Goal: Task Accomplishment & Management: Complete application form

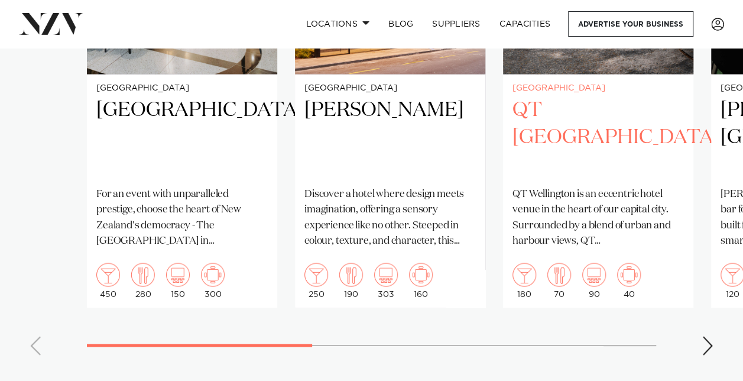
scroll to position [990, 0]
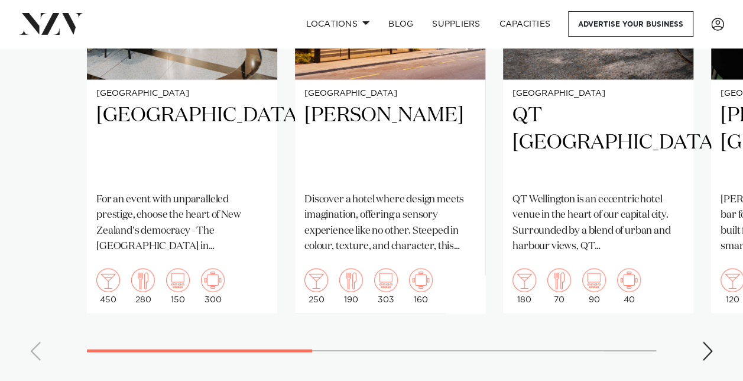
click at [695, 329] on swiper-container "Wellington Parliament Buildings For an event with unparalleled prestige, choose…" at bounding box center [371, 97] width 743 height 546
click at [705, 341] on div "Next slide" at bounding box center [708, 350] width 12 height 19
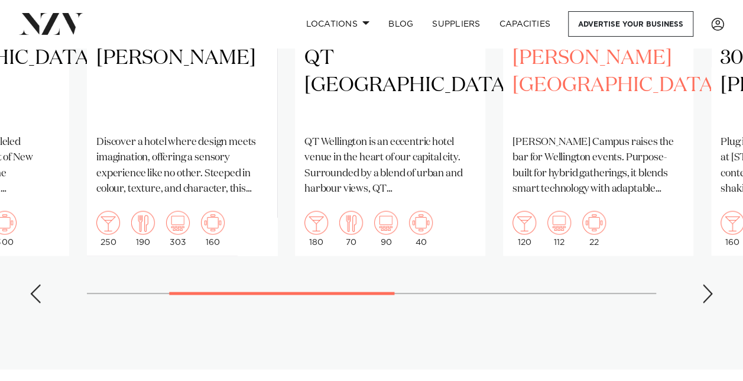
scroll to position [1048, 0]
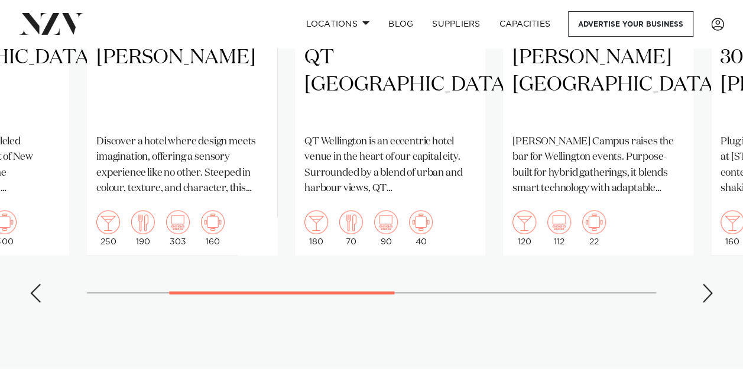
click at [708, 283] on div "Next slide" at bounding box center [708, 292] width 12 height 19
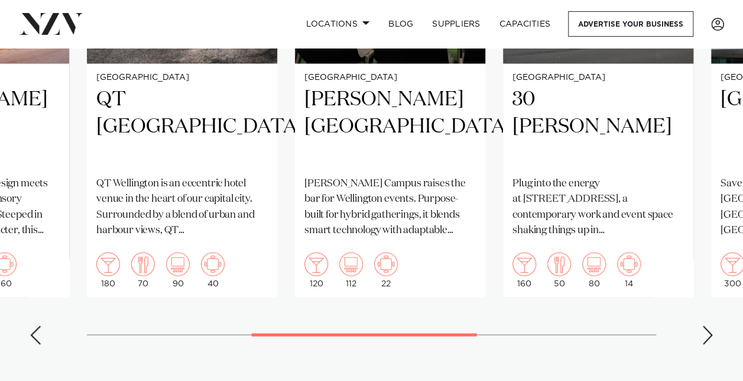
scroll to position [1022, 0]
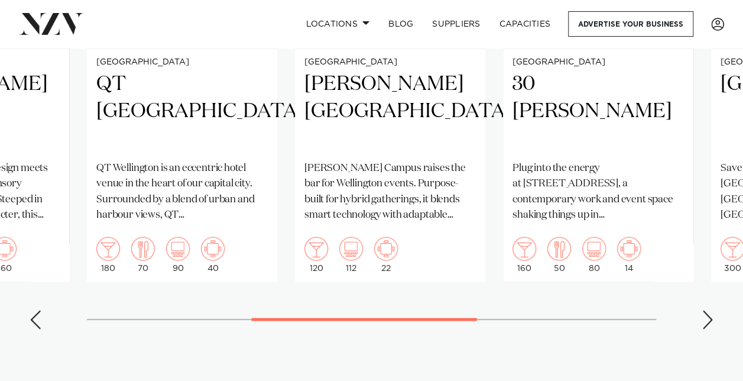
click at [708, 310] on div "Next slide" at bounding box center [708, 319] width 12 height 19
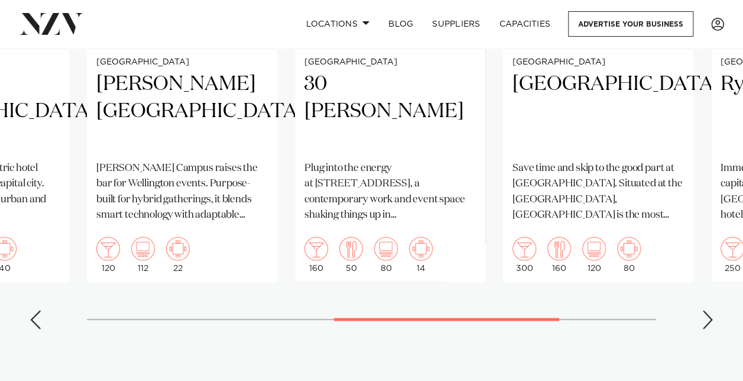
click at [710, 310] on div "Next slide" at bounding box center [708, 319] width 12 height 19
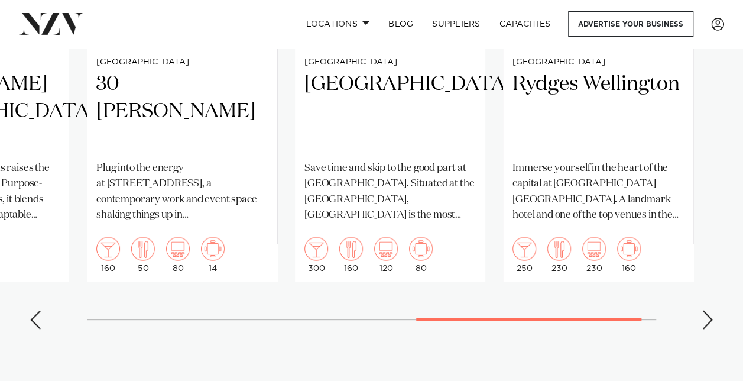
click at [710, 310] on div "Next slide" at bounding box center [708, 319] width 12 height 19
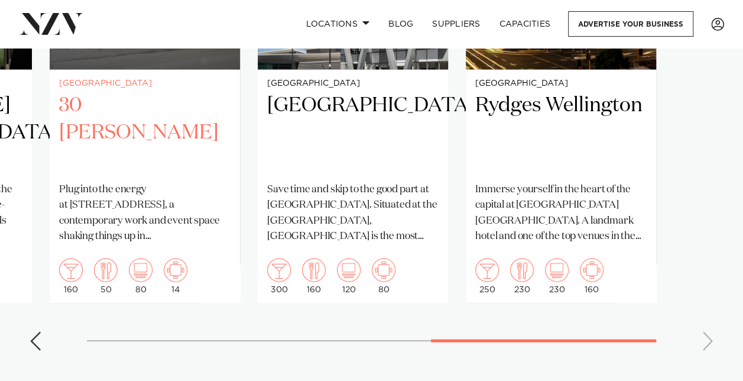
scroll to position [963, 0]
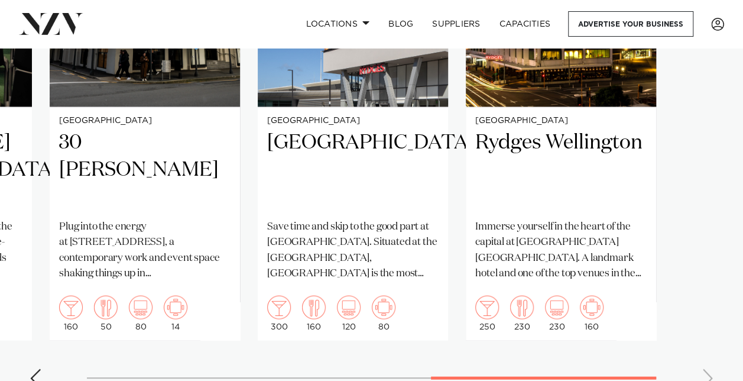
click at [37, 368] on div "Previous slide" at bounding box center [36, 377] width 12 height 19
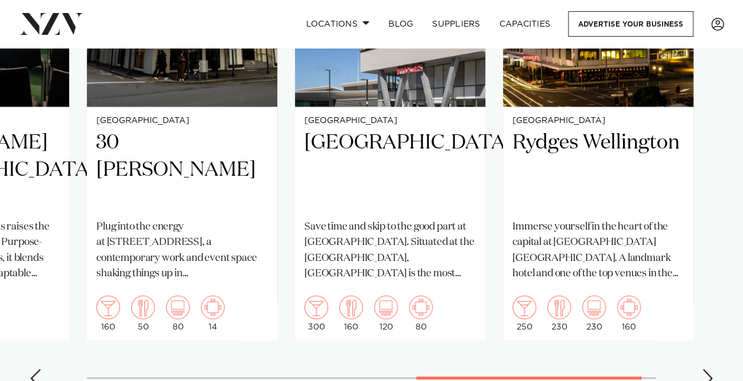
click at [40, 368] on div "Previous slide" at bounding box center [36, 377] width 12 height 19
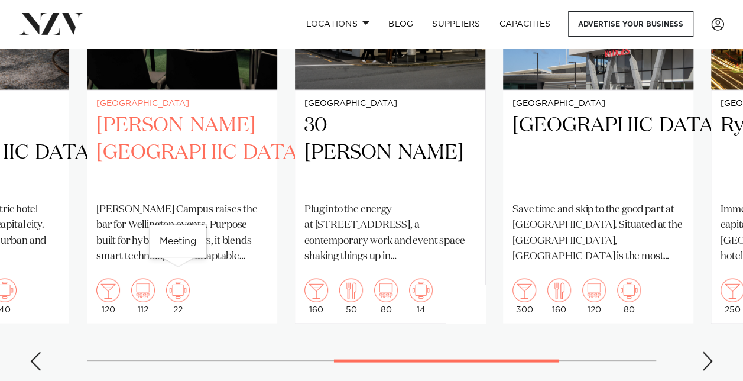
scroll to position [981, 0]
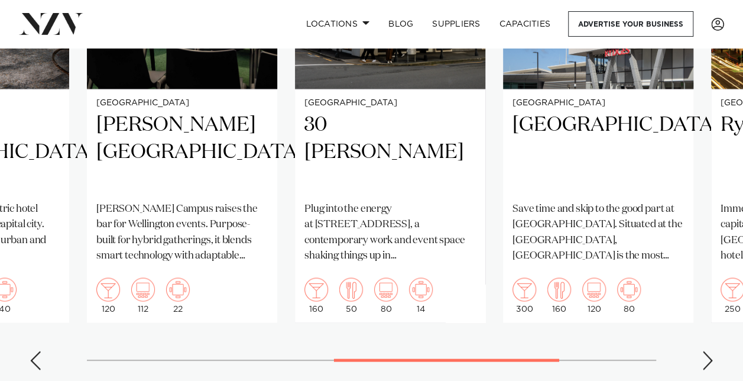
click at [43, 351] on swiper-container "Wellington Parliament Buildings For an event with unparalleled prestige, choose…" at bounding box center [371, 106] width 743 height 546
click at [38, 351] on div "Previous slide" at bounding box center [36, 360] width 12 height 19
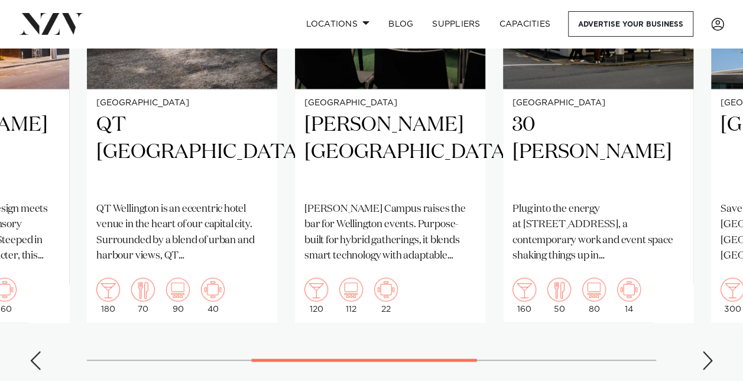
click at [38, 351] on div "Previous slide" at bounding box center [36, 360] width 12 height 19
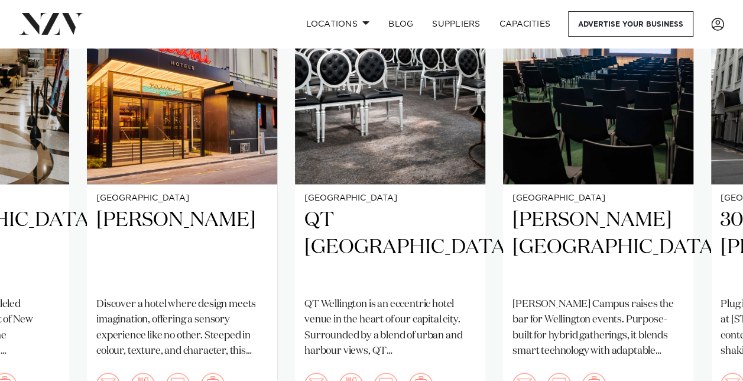
scroll to position [989, 0]
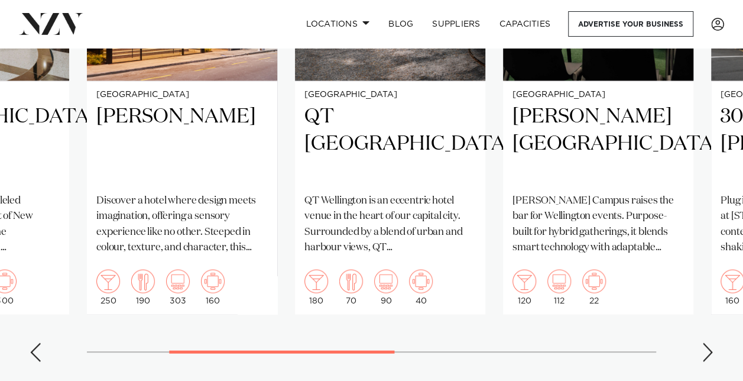
click at [36, 342] on div "Previous slide" at bounding box center [36, 351] width 12 height 19
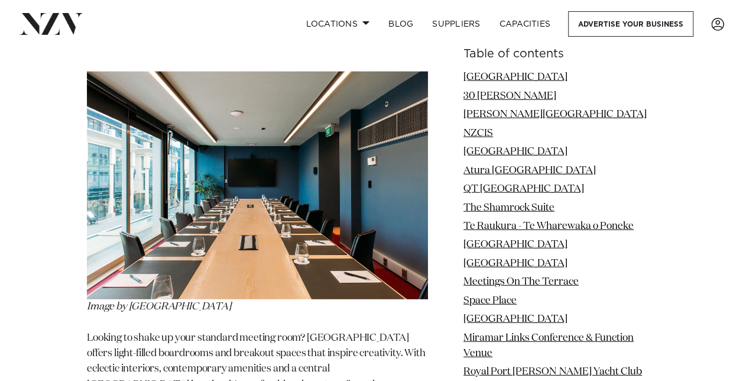
scroll to position [1450, 0]
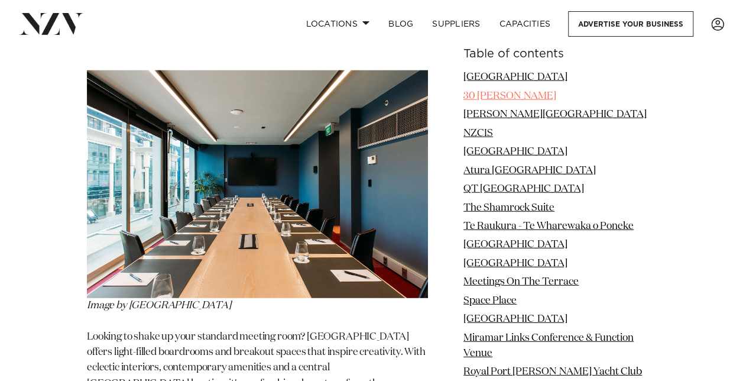
click at [513, 92] on link "30 Waring Taylor" at bounding box center [510, 95] width 93 height 10
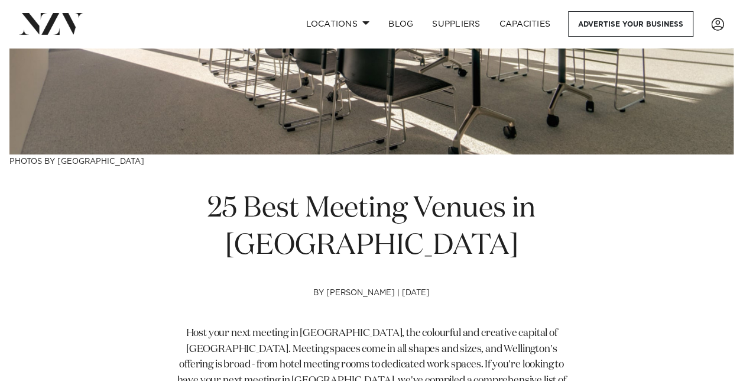
scroll to position [246, 0]
click at [352, 31] on link "Locations" at bounding box center [337, 23] width 83 height 25
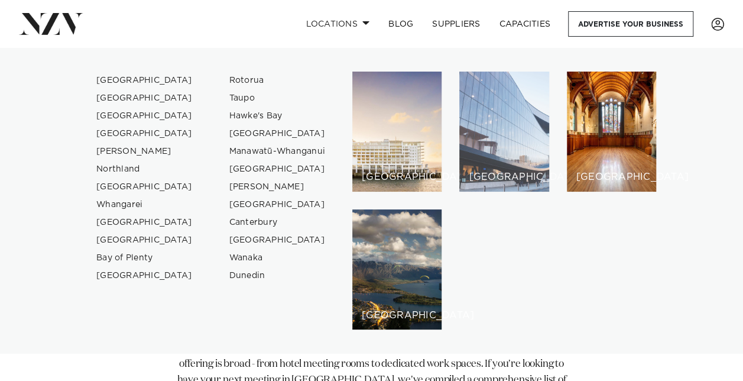
click at [517, 160] on div "[GEOGRAPHIC_DATA]" at bounding box center [503, 132] width 89 height 120
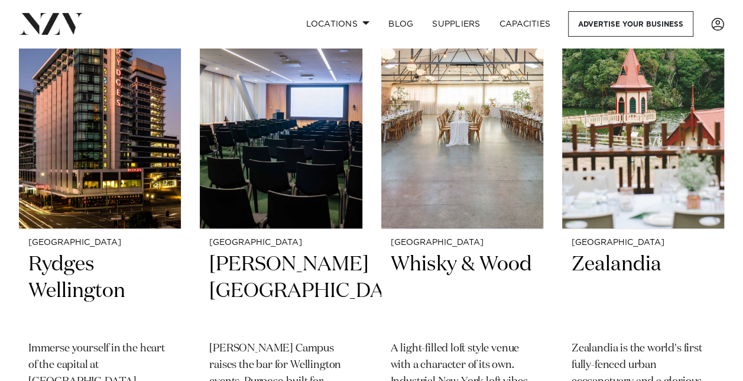
scroll to position [495, 0]
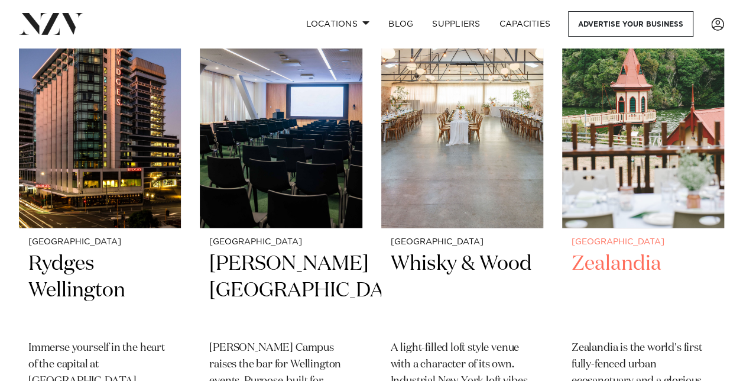
click at [614, 267] on h2 "Zealandia" at bounding box center [643, 291] width 143 height 80
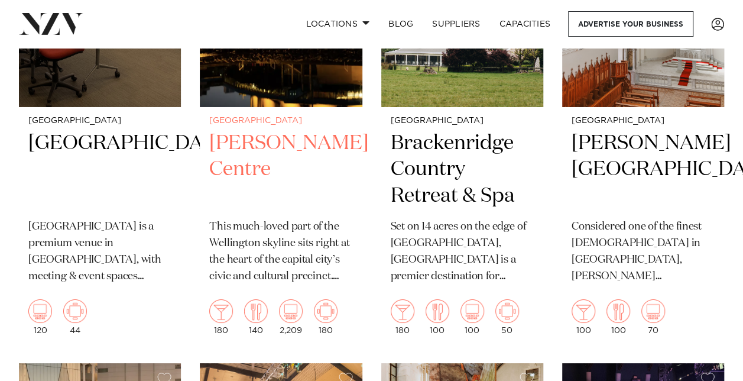
scroll to position [2038, 0]
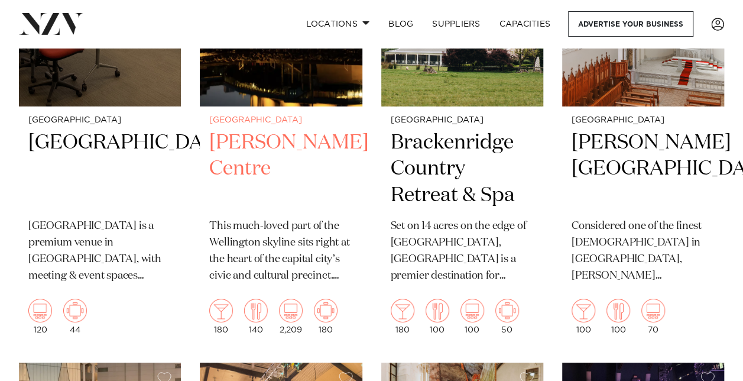
click at [239, 164] on h2 "Michael Fowler Centre" at bounding box center [280, 169] width 143 height 80
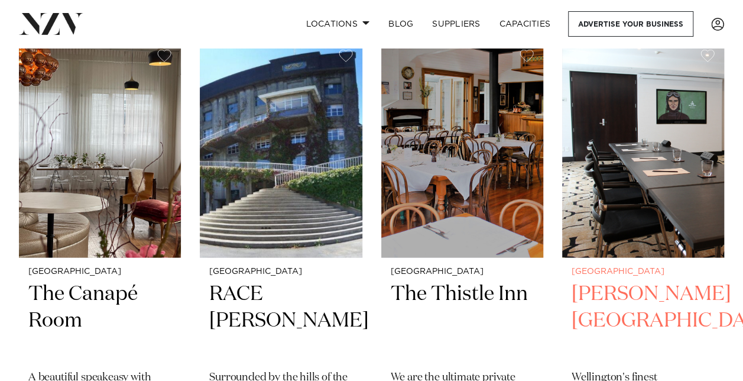
scroll to position [3372, 0]
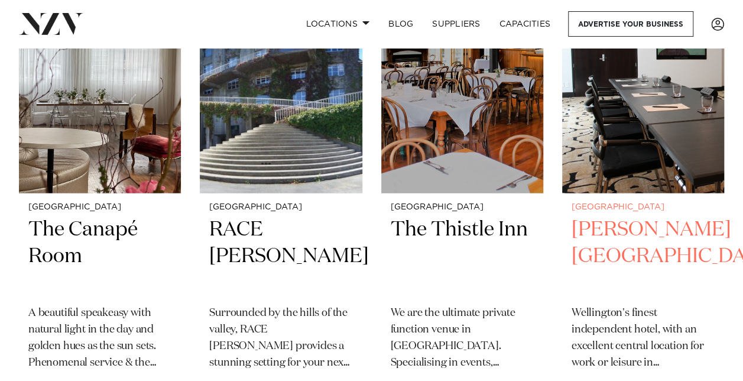
click at [602, 229] on h2 "[PERSON_NAME][GEOGRAPHIC_DATA]" at bounding box center [643, 256] width 143 height 80
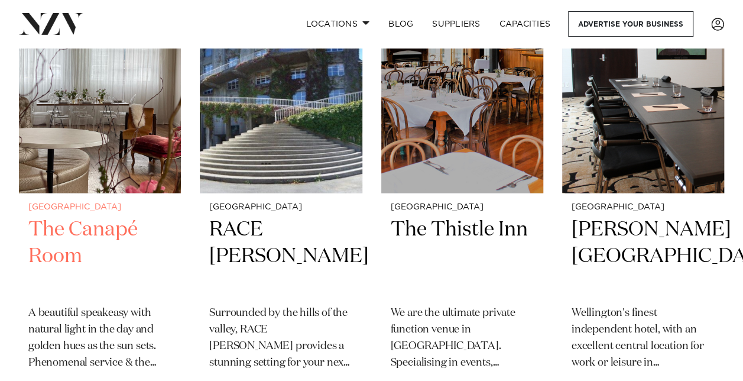
click at [76, 220] on h2 "The Canapé Room" at bounding box center [99, 256] width 143 height 80
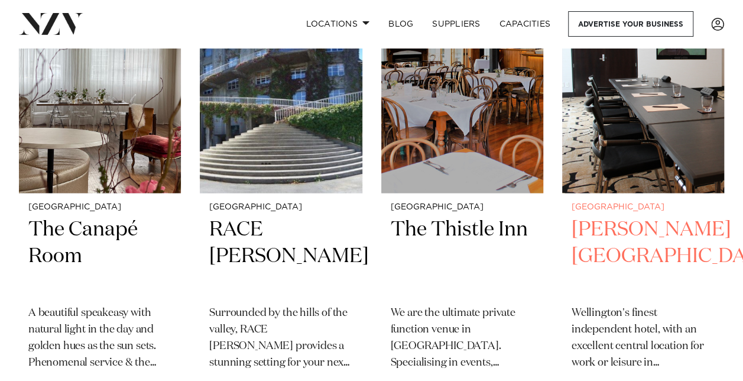
click at [659, 211] on small "[GEOGRAPHIC_DATA]" at bounding box center [643, 207] width 143 height 9
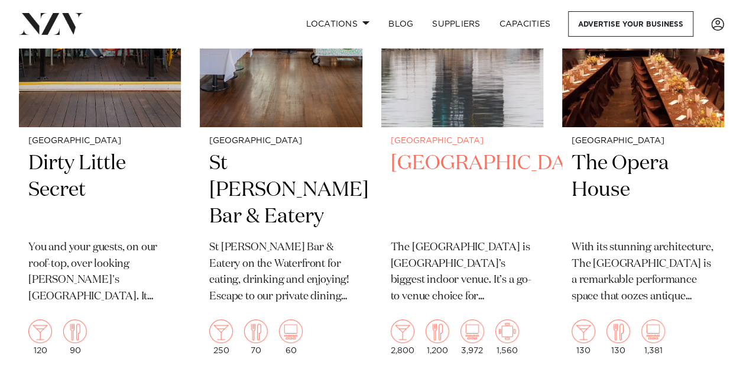
scroll to position [4387, 0]
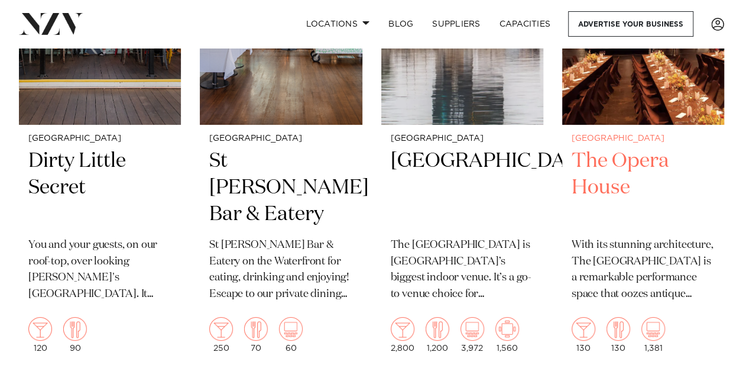
click at [608, 166] on h2 "The Opera House" at bounding box center [643, 188] width 143 height 80
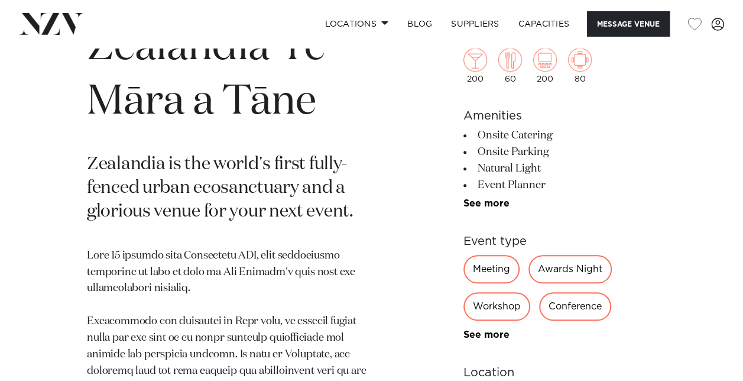
scroll to position [445, 0]
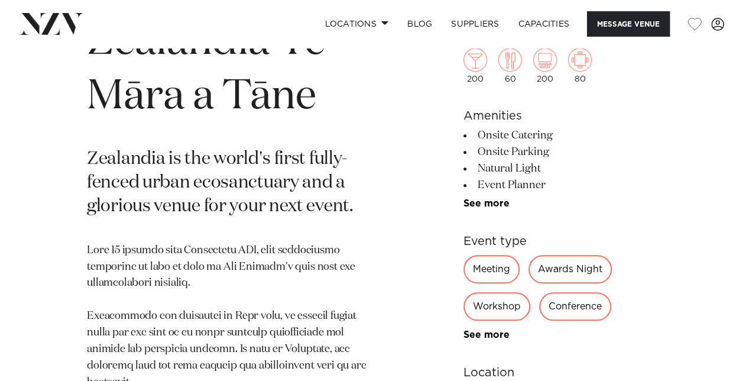
click at [499, 303] on div "Workshop" at bounding box center [497, 306] width 67 height 28
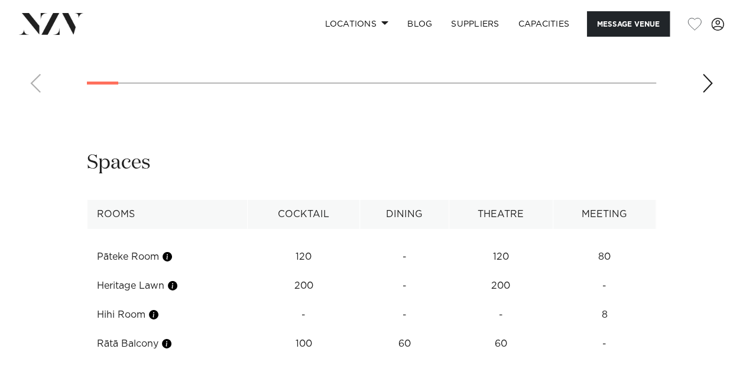
scroll to position [1798, 0]
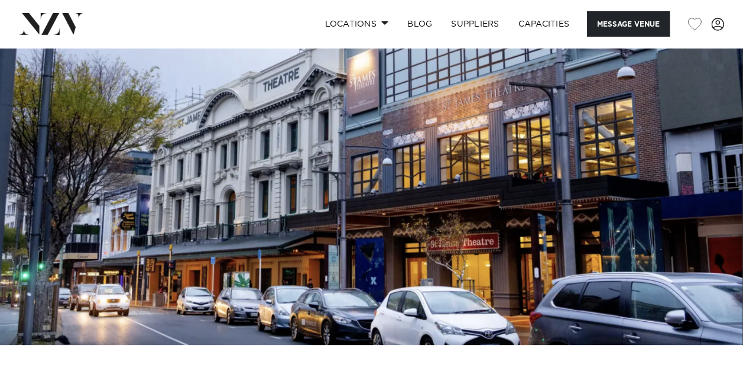
scroll to position [52, 0]
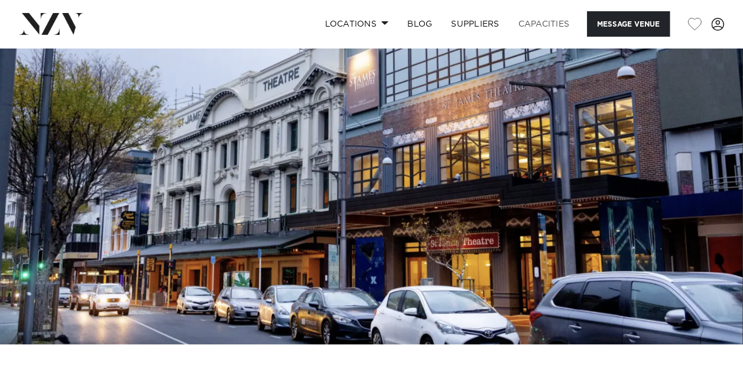
click at [539, 28] on link "Capacities" at bounding box center [544, 23] width 70 height 25
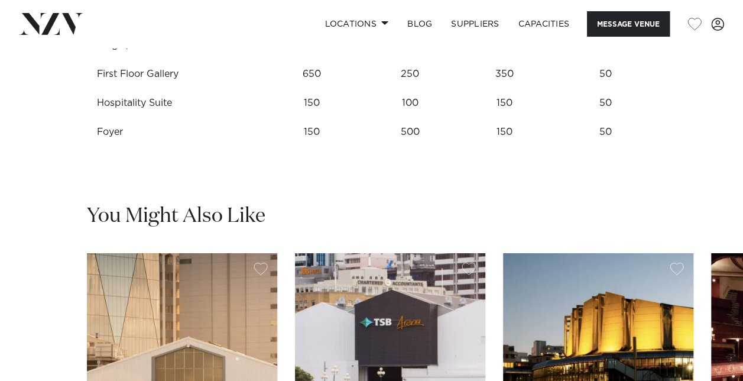
scroll to position [1711, 0]
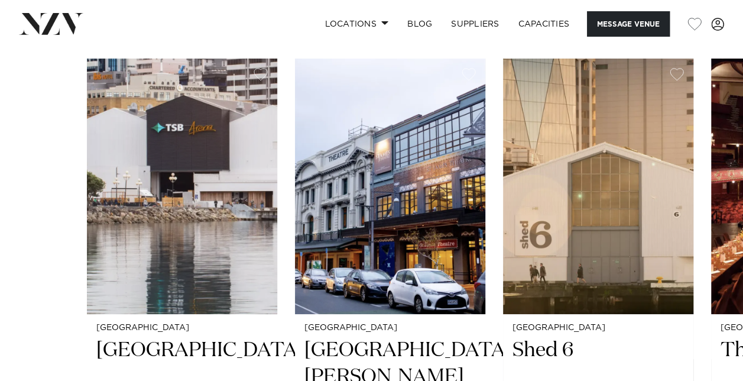
scroll to position [2146, 0]
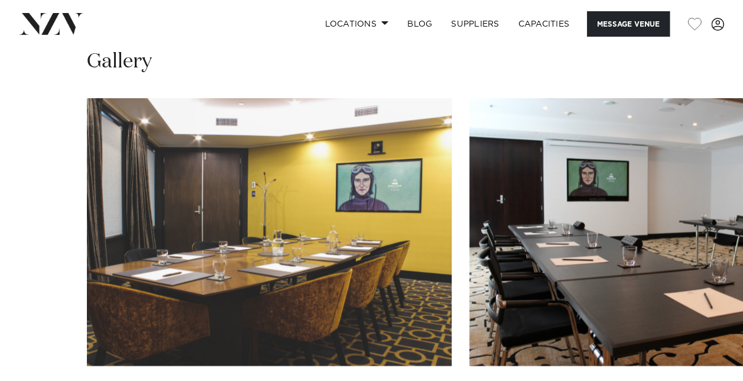
scroll to position [1245, 0]
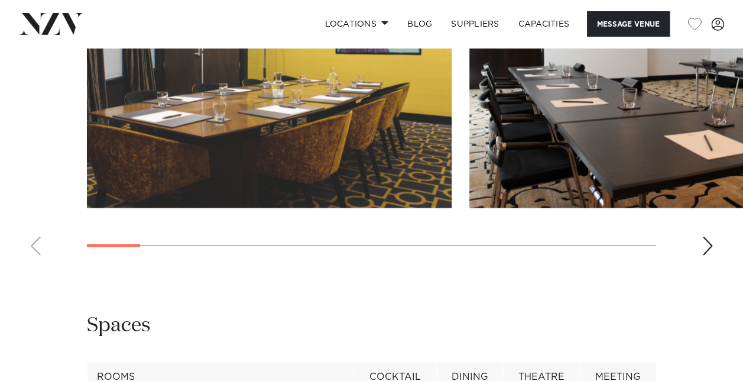
click at [702, 255] on div "Next slide" at bounding box center [708, 245] width 12 height 19
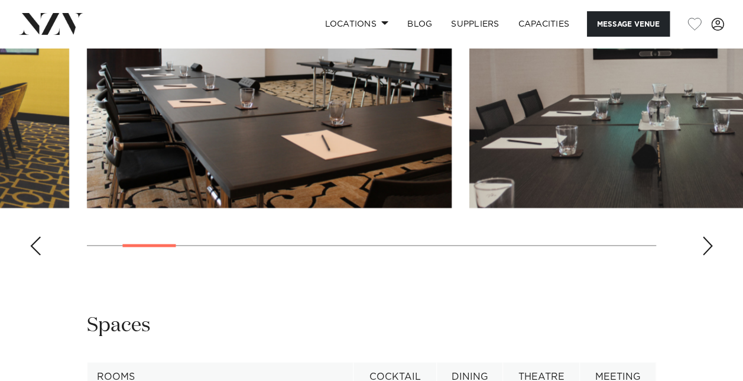
click at [704, 255] on div "Next slide" at bounding box center [708, 245] width 12 height 19
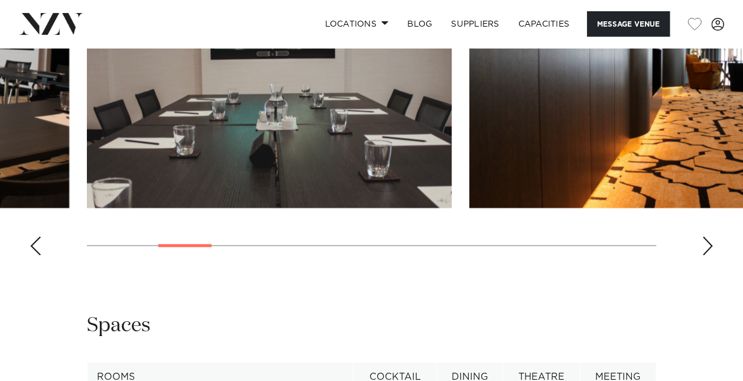
click at [704, 255] on div "Next slide" at bounding box center [708, 245] width 12 height 19
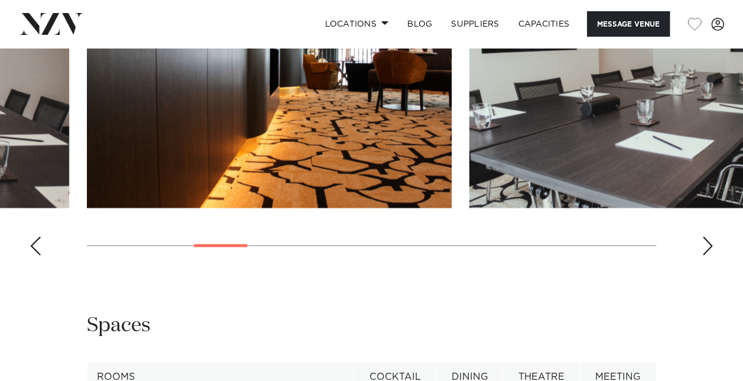
click at [704, 255] on div "Next slide" at bounding box center [708, 245] width 12 height 19
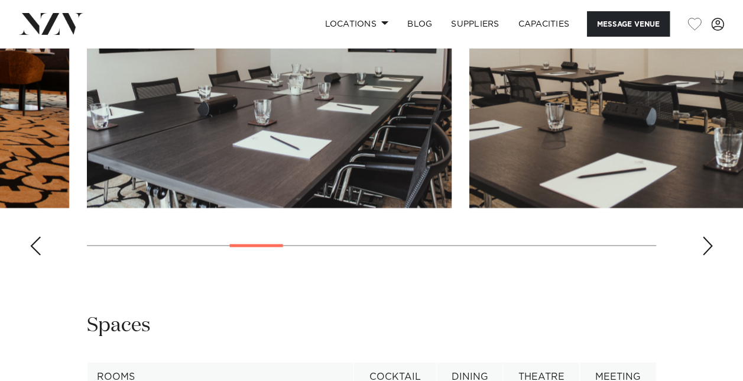
click at [704, 255] on div "Next slide" at bounding box center [708, 245] width 12 height 19
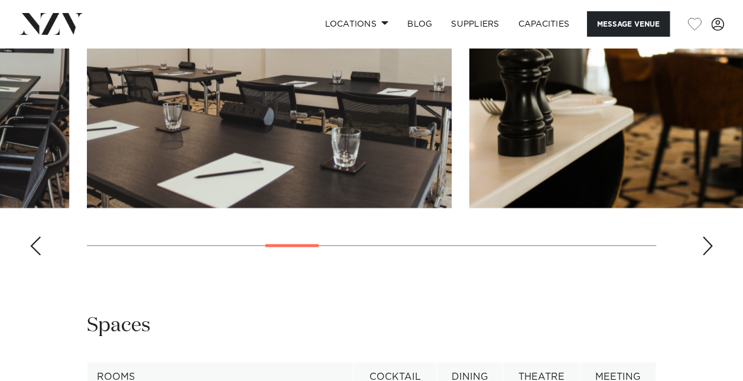
click at [704, 255] on div "Next slide" at bounding box center [708, 245] width 12 height 19
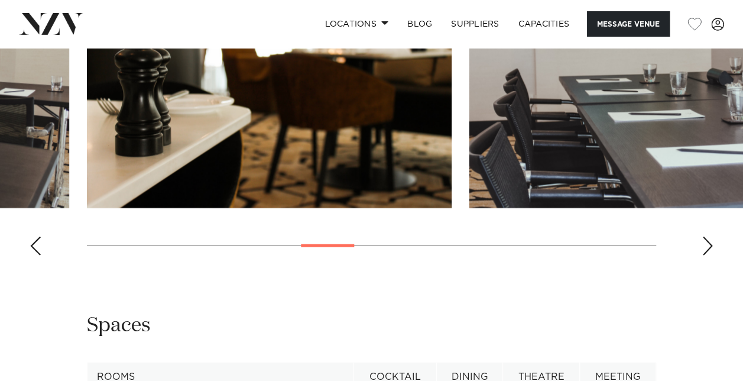
click at [704, 255] on div "Next slide" at bounding box center [708, 245] width 12 height 19
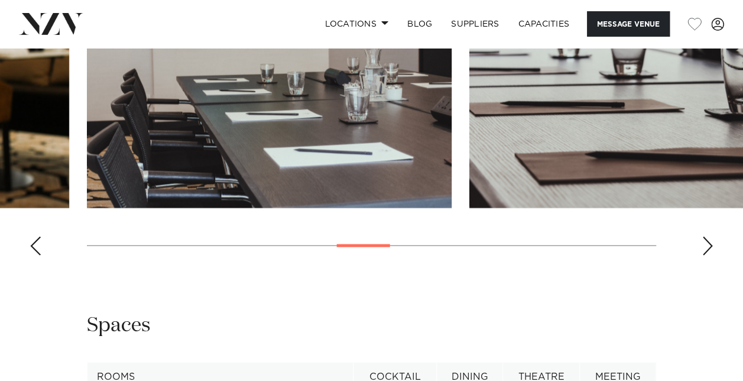
click at [704, 255] on div "Next slide" at bounding box center [708, 245] width 12 height 19
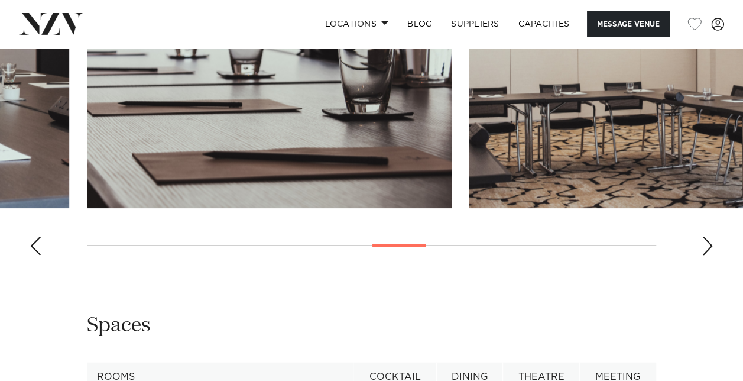
click at [704, 255] on div "Next slide" at bounding box center [708, 245] width 12 height 19
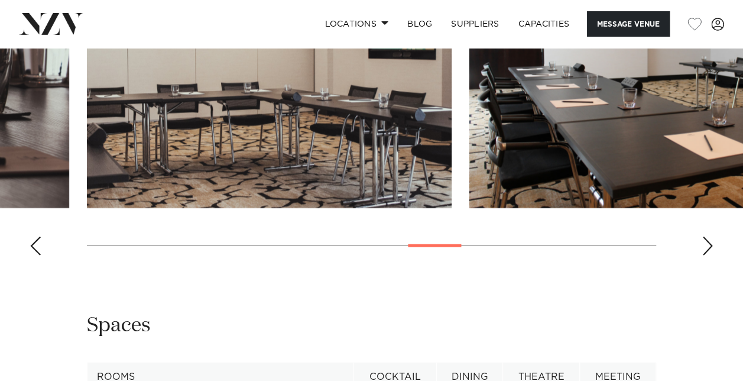
click at [704, 255] on div "Next slide" at bounding box center [708, 245] width 12 height 19
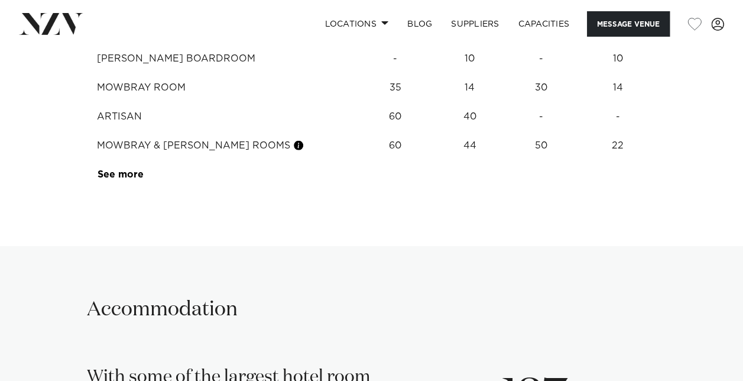
scroll to position [1558, 0]
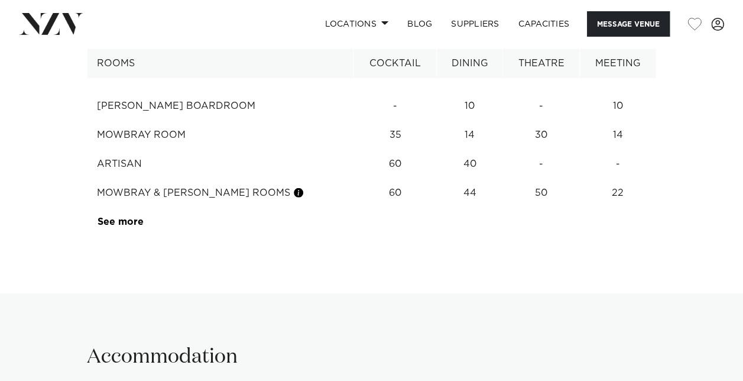
click at [197, 121] on td "RITA ANGUS BOARDROOM" at bounding box center [221, 106] width 266 height 29
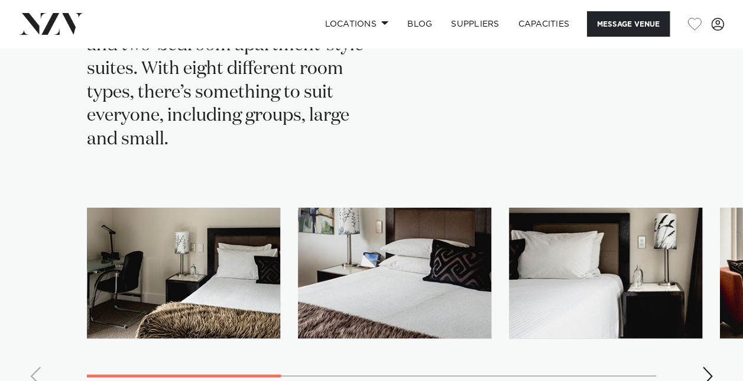
scroll to position [2104, 0]
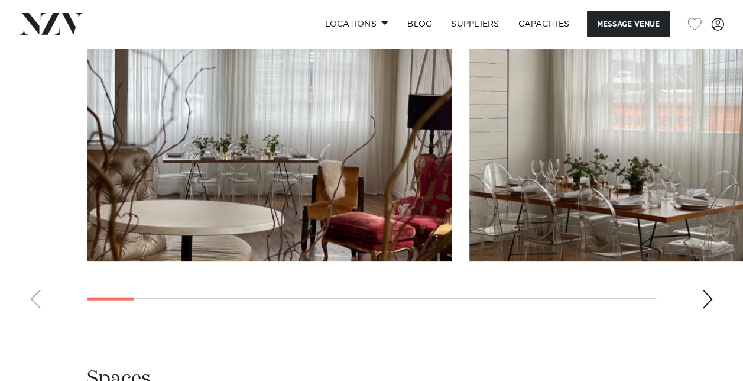
scroll to position [1198, 0]
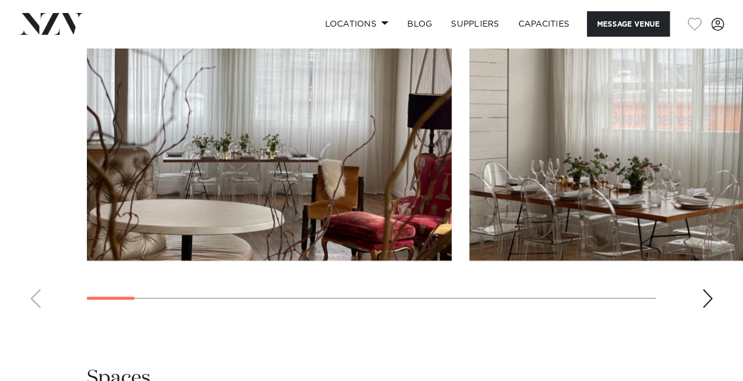
click at [697, 294] on swiper-container at bounding box center [371, 155] width 743 height 325
click at [704, 298] on div "Next slide" at bounding box center [708, 298] width 12 height 19
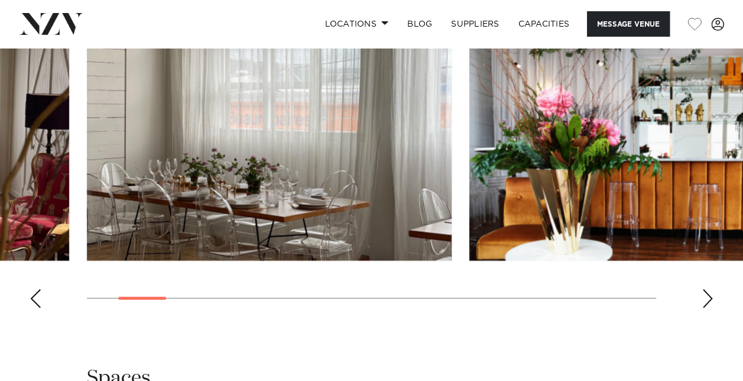
click at [705, 298] on div "Next slide" at bounding box center [708, 298] width 12 height 19
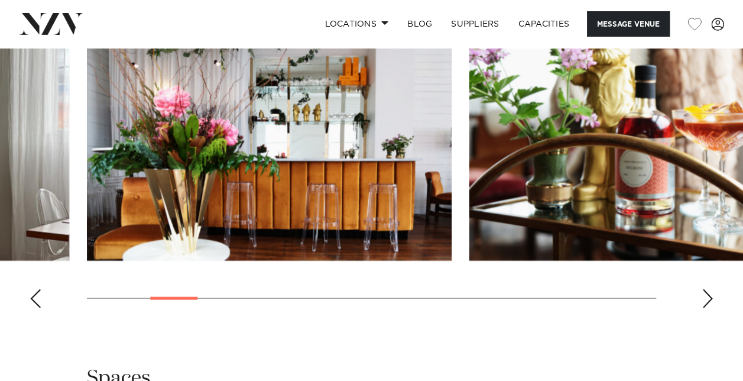
click at [705, 298] on div "Next slide" at bounding box center [708, 298] width 12 height 19
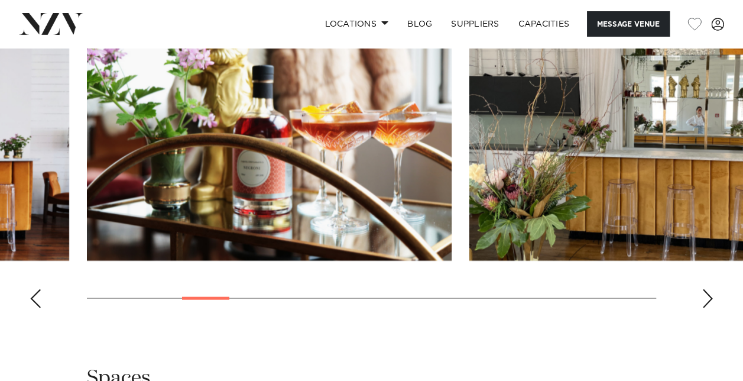
click at [705, 298] on div "Next slide" at bounding box center [708, 298] width 12 height 19
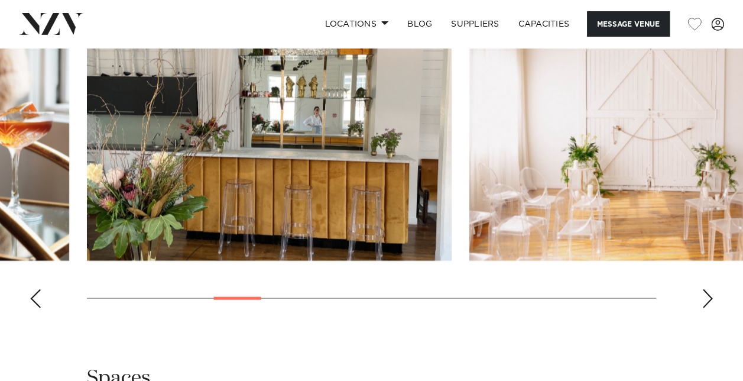
click at [705, 298] on div "Next slide" at bounding box center [708, 298] width 12 height 19
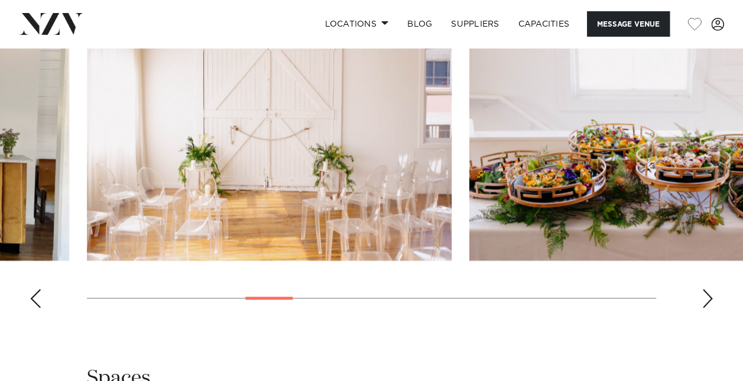
click at [705, 298] on div "Next slide" at bounding box center [708, 298] width 12 height 19
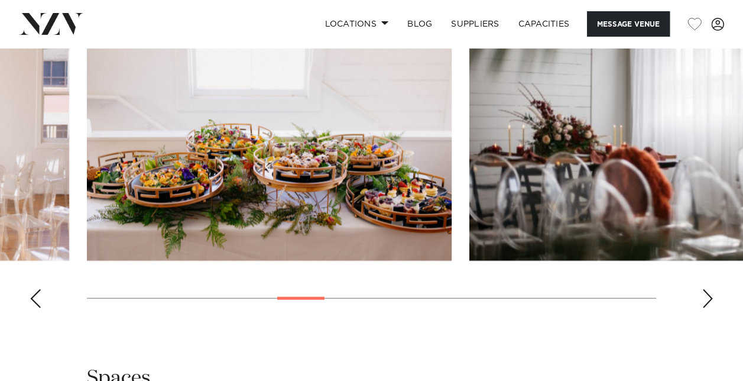
click at [705, 298] on div "Next slide" at bounding box center [708, 298] width 12 height 19
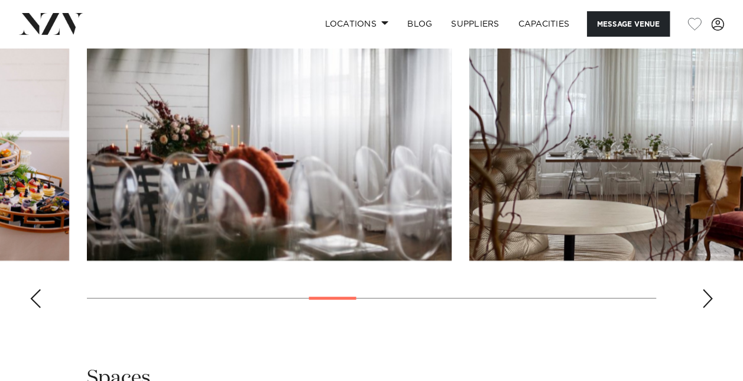
click at [705, 298] on div "Next slide" at bounding box center [708, 298] width 12 height 19
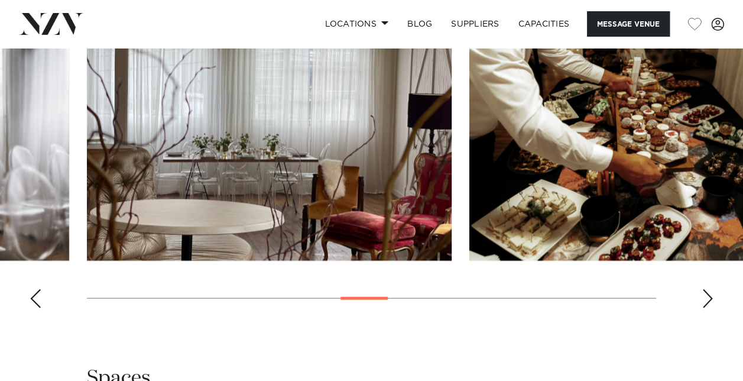
click at [705, 298] on div "Next slide" at bounding box center [708, 298] width 12 height 19
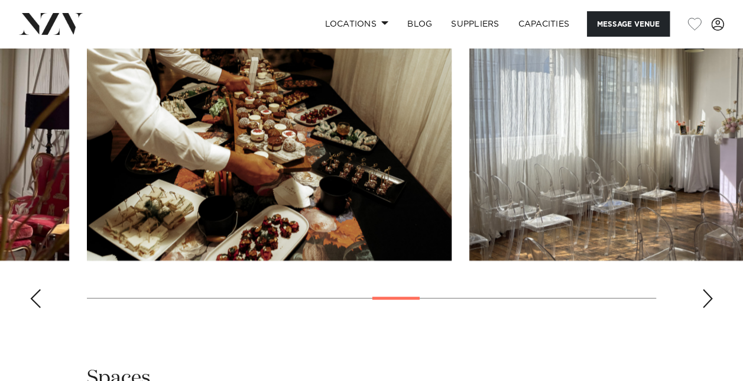
click at [705, 298] on div "Next slide" at bounding box center [708, 298] width 12 height 19
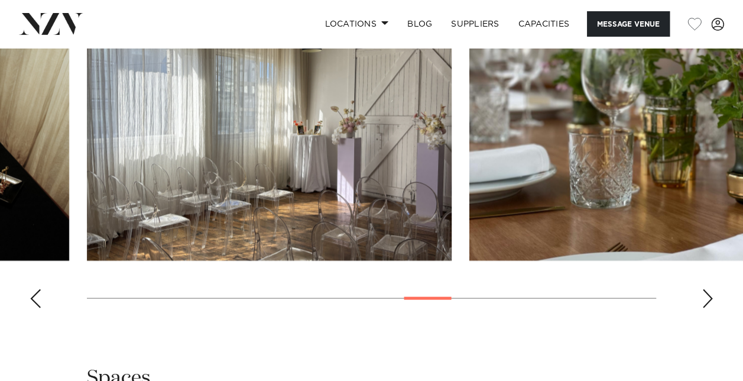
click at [705, 298] on div "Next slide" at bounding box center [708, 298] width 12 height 19
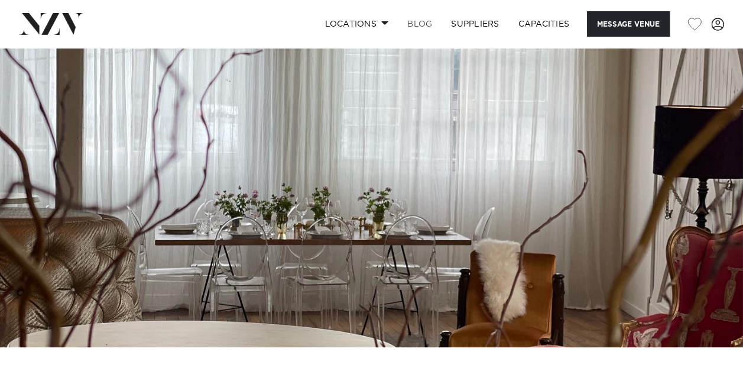
scroll to position [14, 0]
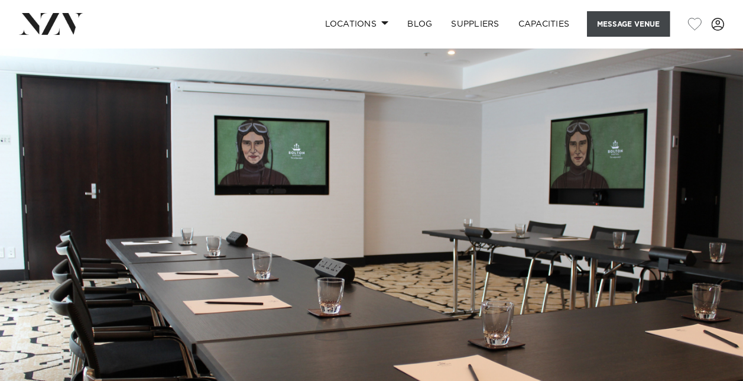
click at [614, 27] on button "Message Venue" at bounding box center [628, 23] width 83 height 25
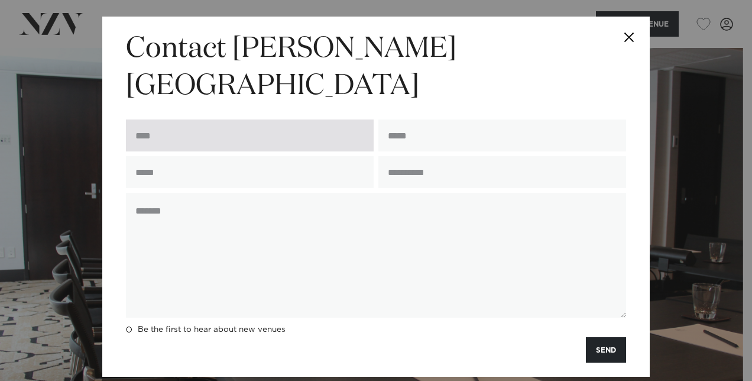
click at [236, 119] on input "text" at bounding box center [250, 135] width 248 height 32
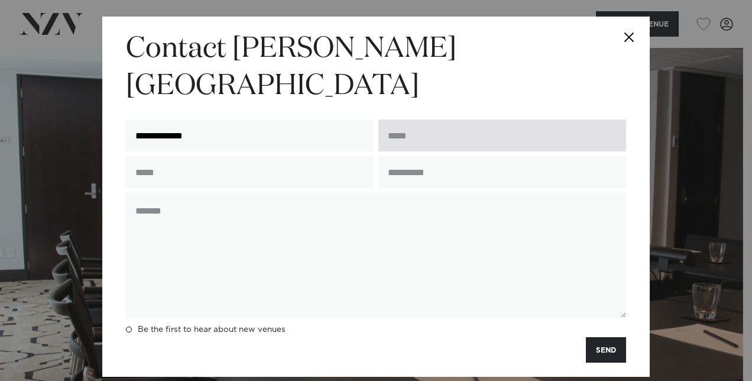
type input "**********"
click at [393, 119] on input "email" at bounding box center [502, 135] width 248 height 32
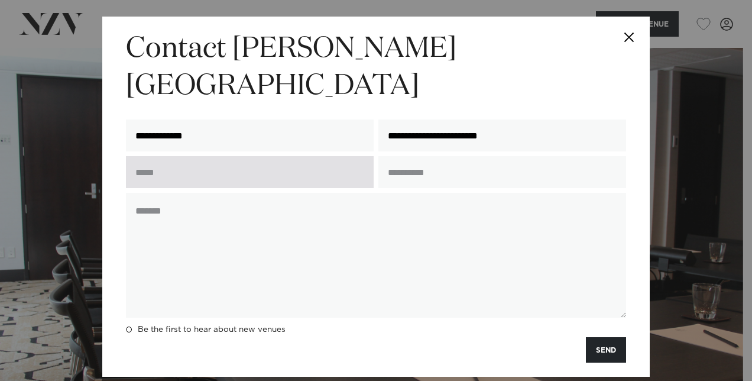
type input "**********"
click at [274, 156] on input "text" at bounding box center [250, 172] width 248 height 32
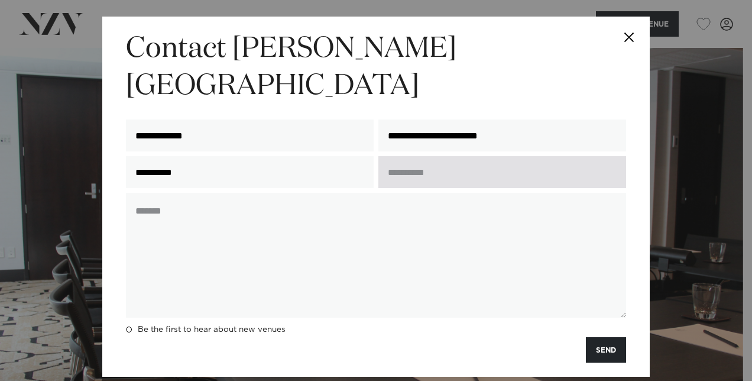
type input "**********"
click at [425, 156] on input "text" at bounding box center [502, 172] width 248 height 32
click at [478, 156] on input "**********" at bounding box center [502, 172] width 248 height 32
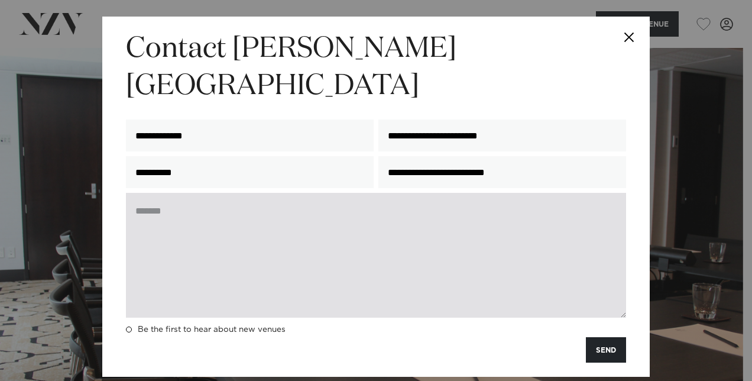
type input "**********"
click at [423, 193] on textarea at bounding box center [376, 255] width 500 height 125
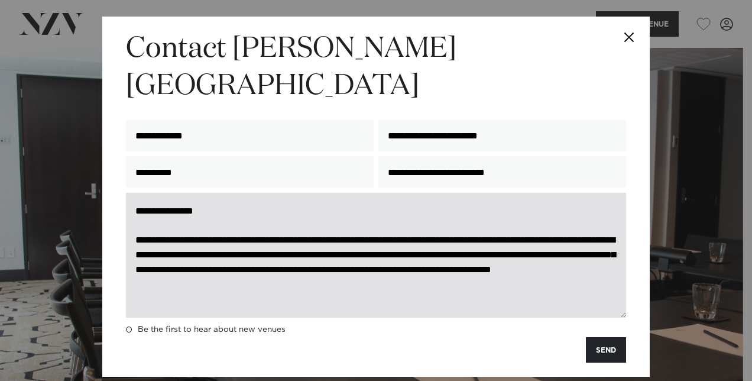
click at [461, 254] on textarea "**********" at bounding box center [376, 255] width 500 height 125
click at [460, 263] on textarea "**********" at bounding box center [376, 255] width 500 height 125
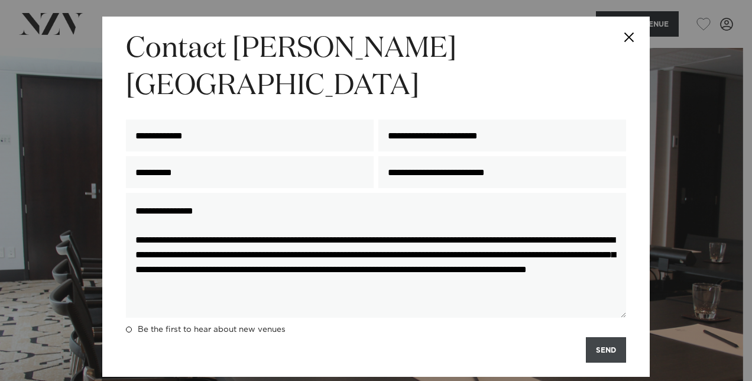
type textarea "**********"
click at [605, 337] on button "SEND" at bounding box center [606, 349] width 40 height 25
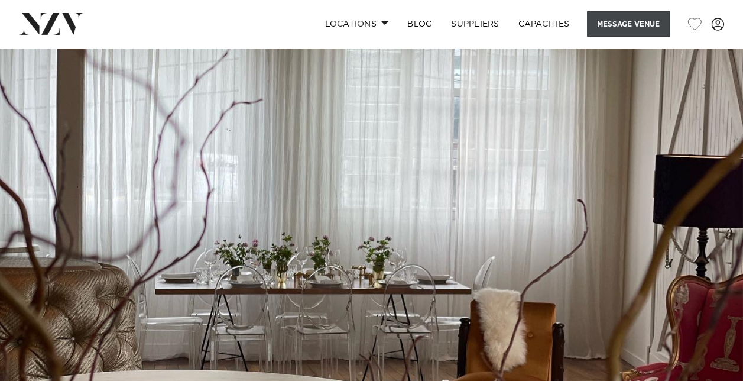
click at [626, 25] on button "Message Venue" at bounding box center [628, 23] width 83 height 25
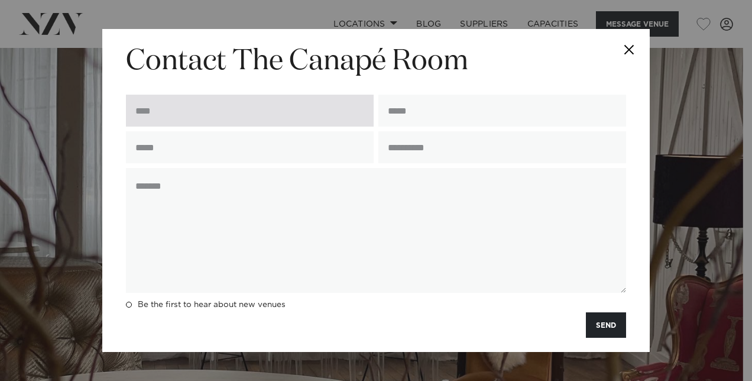
click at [262, 120] on input "text" at bounding box center [250, 111] width 248 height 32
type input "**********"
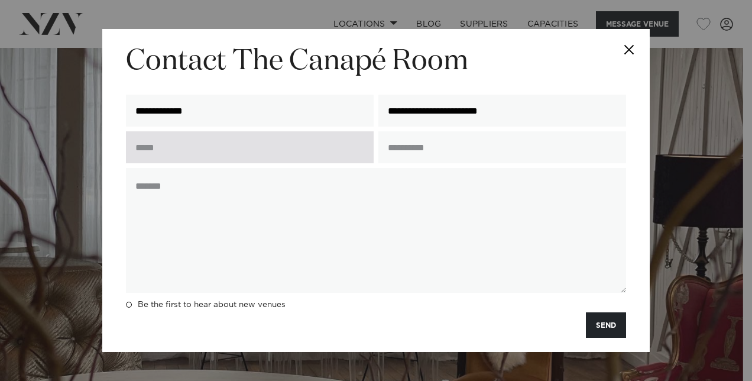
type input "**********"
click at [233, 134] on input "text" at bounding box center [250, 147] width 248 height 32
type input "**********"
type input "***"
paste textarea "**********"
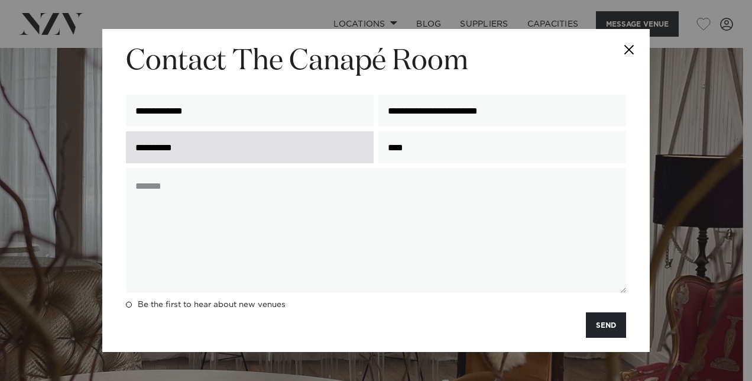
type textarea "**********"
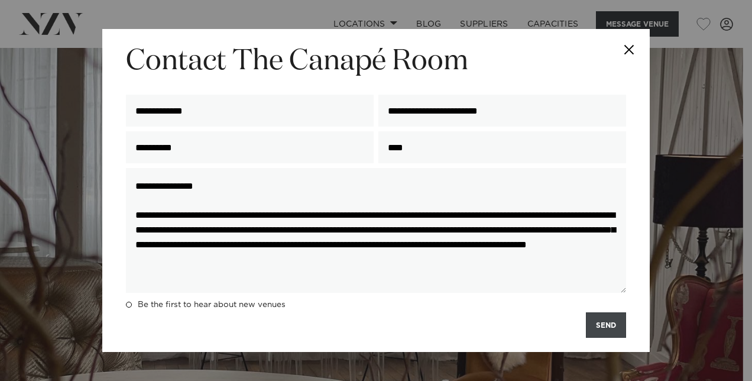
click at [611, 324] on button "SEND" at bounding box center [606, 324] width 40 height 25
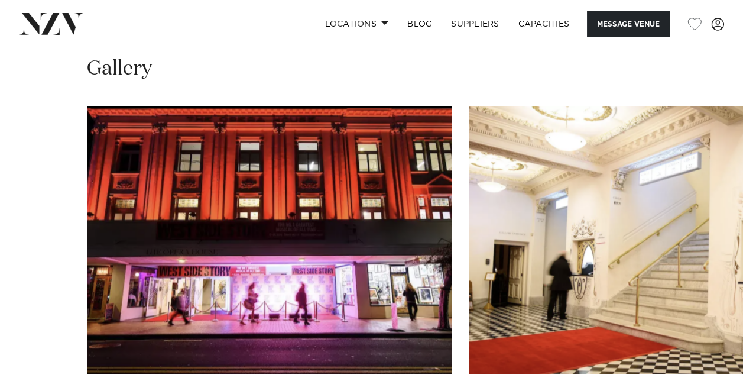
scroll to position [951, 0]
